Goal: Task Accomplishment & Management: Manage account settings

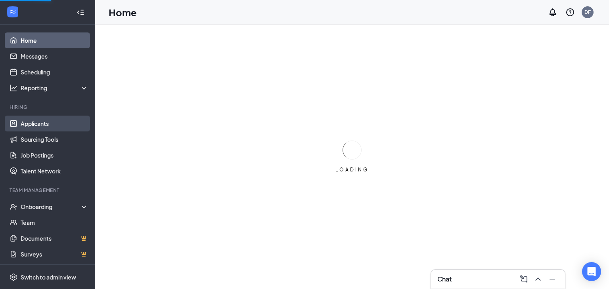
click at [40, 125] on link "Applicants" at bounding box center [55, 124] width 68 height 16
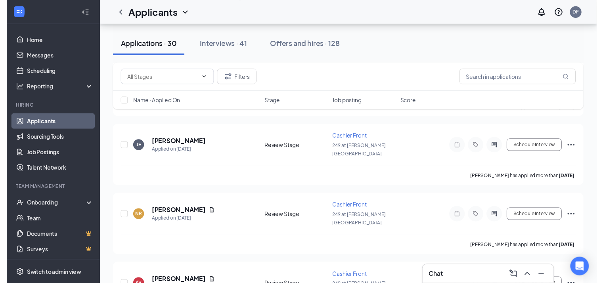
scroll to position [1492, 0]
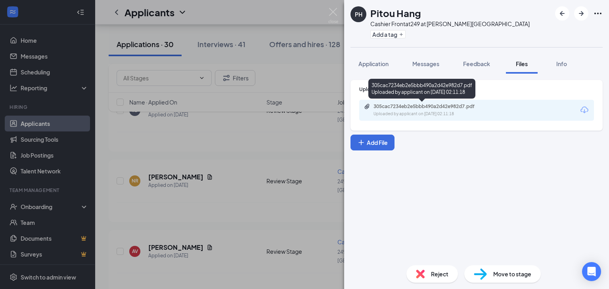
click at [474, 114] on div "Uploaded by applicant on [DATE] 02:11:18" at bounding box center [432, 114] width 119 height 6
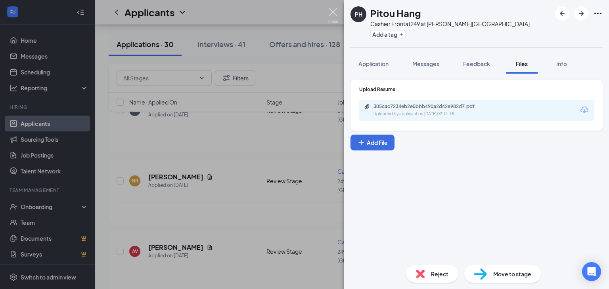
click at [335, 17] on img at bounding box center [333, 15] width 10 height 15
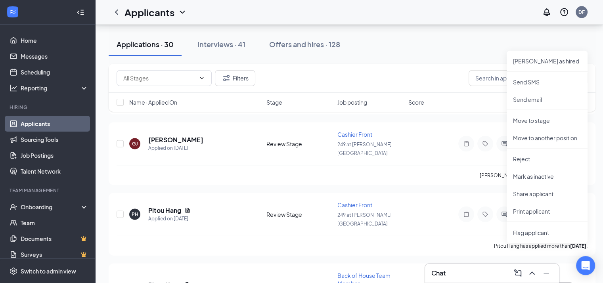
scroll to position [1675, 6]
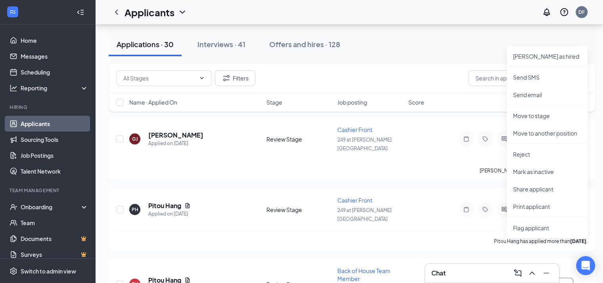
drag, startPoint x: 582, startPoint y: 222, endPoint x: 605, endPoint y: 264, distance: 46.8
click at [536, 170] on p "Mark as inactive" at bounding box center [547, 172] width 68 height 8
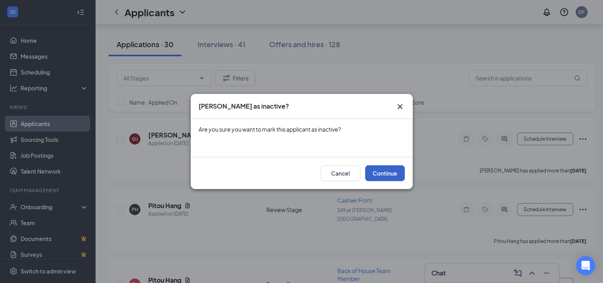
click at [382, 170] on button "Continue" at bounding box center [385, 173] width 40 height 16
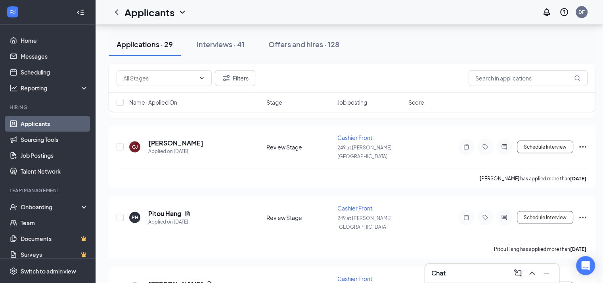
scroll to position [1672, 6]
